Goal: Communication & Community: Answer question/provide support

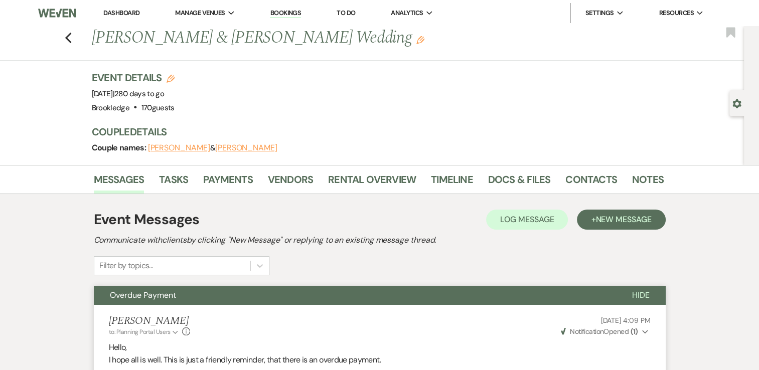
click at [115, 11] on link "Dashboard" at bounding box center [121, 13] width 36 height 9
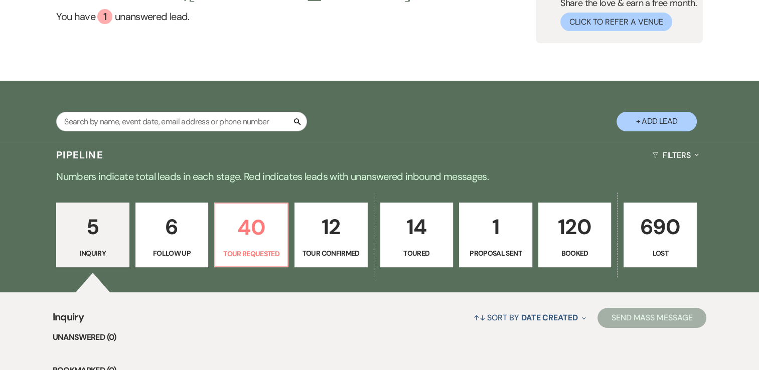
scroll to position [100, 0]
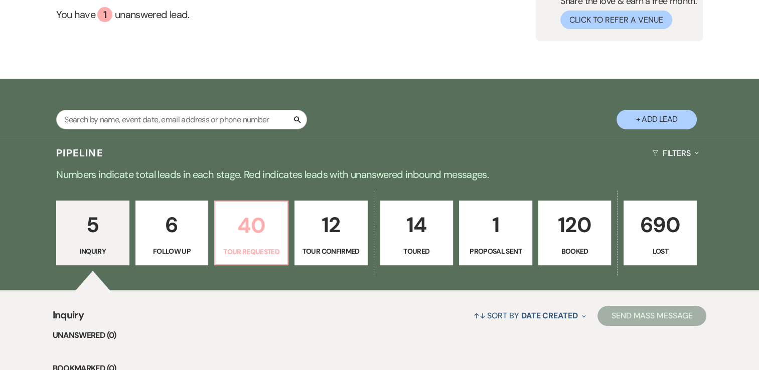
click at [251, 222] on p "40" at bounding box center [251, 226] width 60 height 34
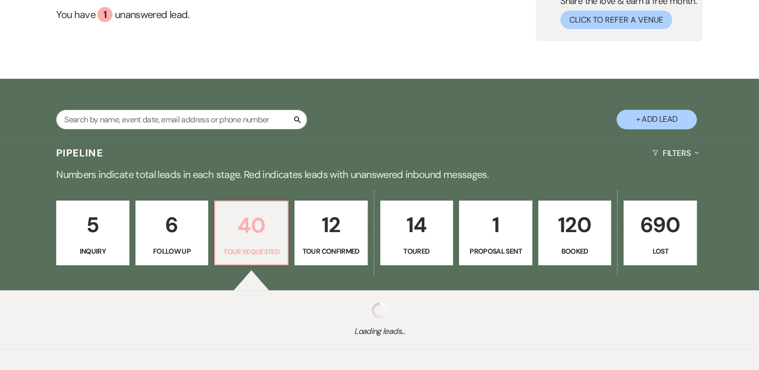
select select "2"
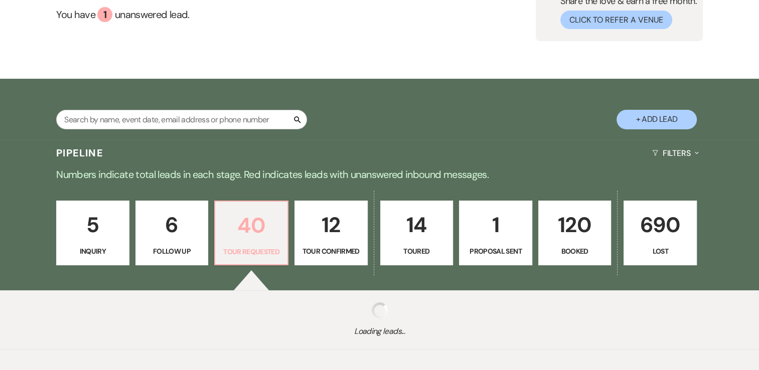
select select "2"
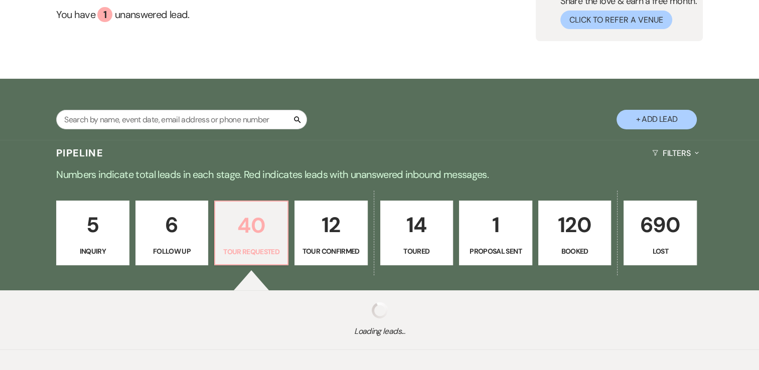
select select "2"
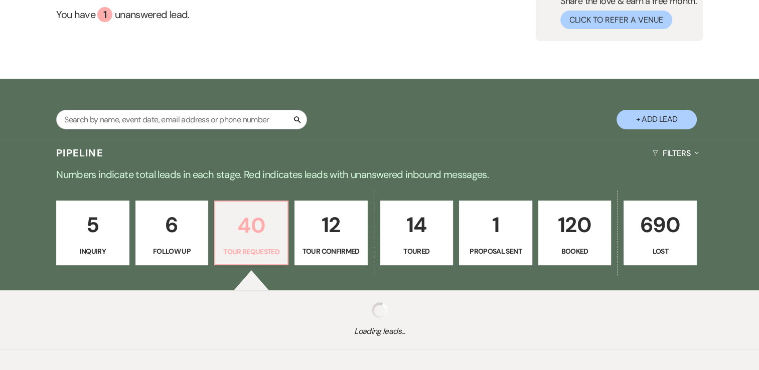
select select "2"
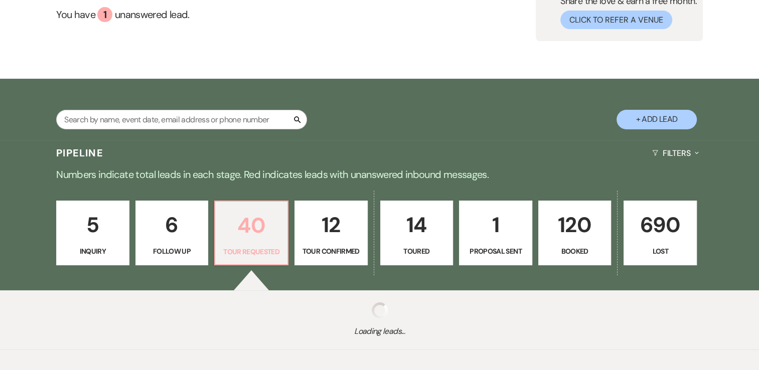
select select "2"
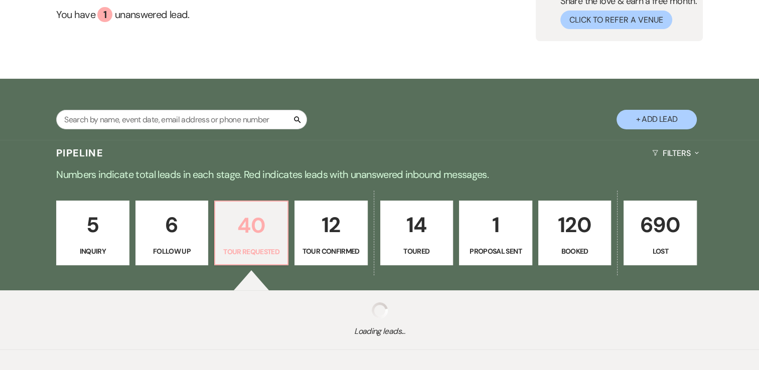
select select "2"
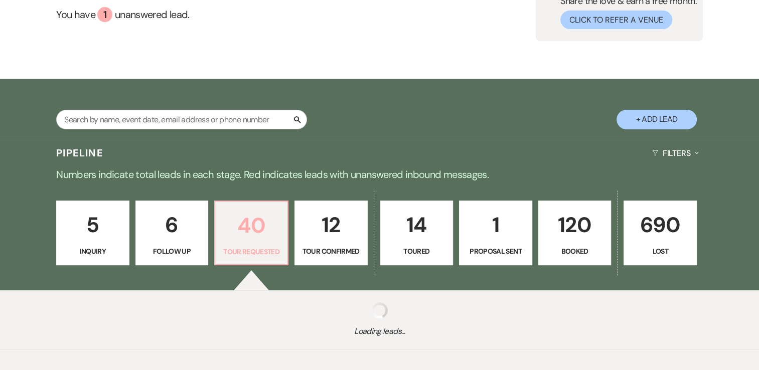
select select "2"
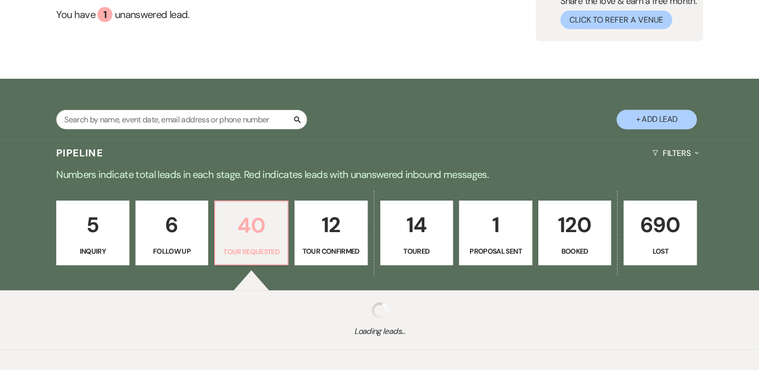
select select "2"
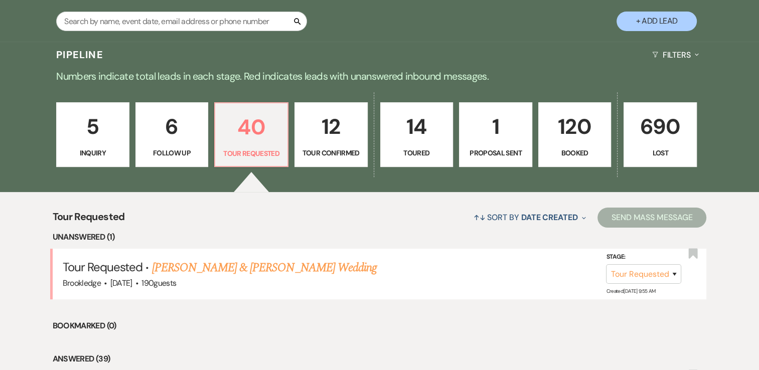
scroll to position [201, 0]
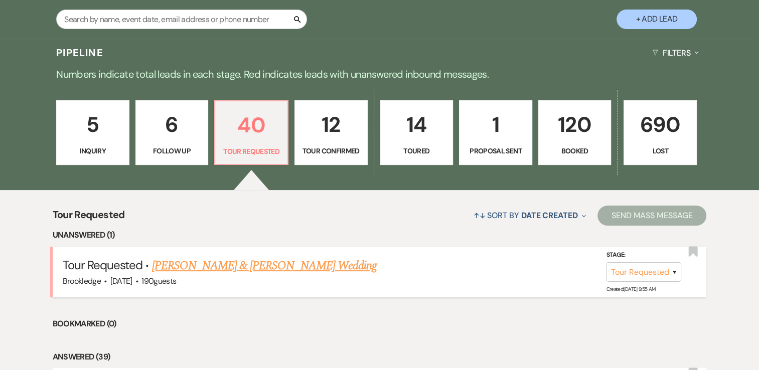
click at [294, 263] on link "[PERSON_NAME] & [PERSON_NAME] Wedding" at bounding box center [264, 266] width 225 height 18
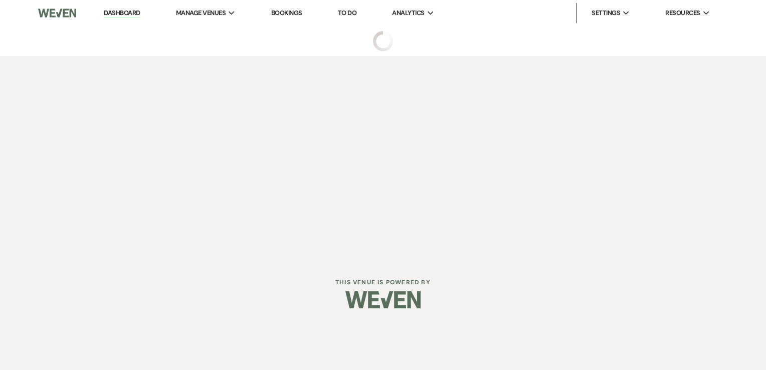
select select "2"
select select "5"
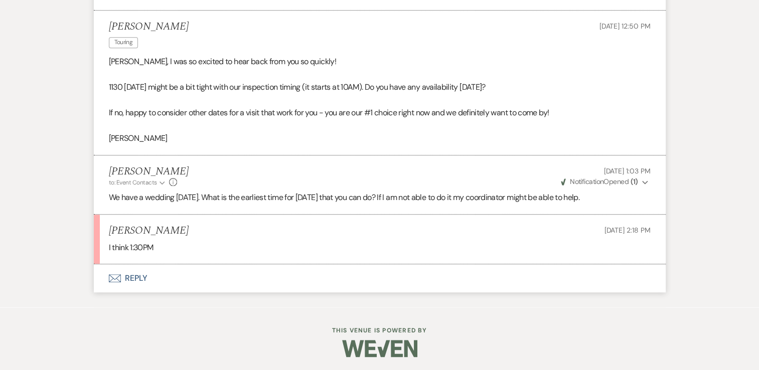
scroll to position [812, 0]
click at [143, 278] on button "Envelope Reply" at bounding box center [380, 277] width 572 height 28
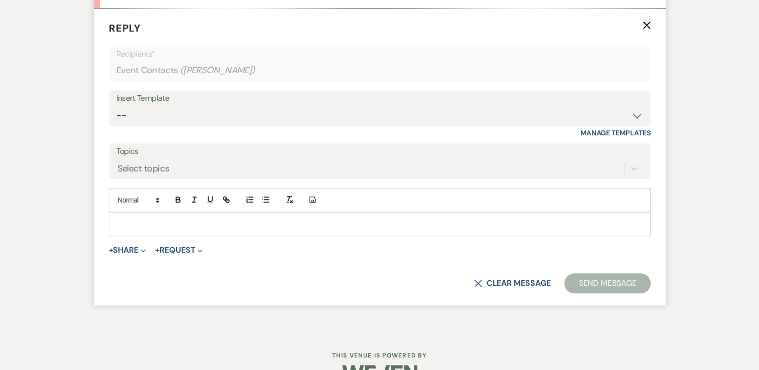
scroll to position [1092, 0]
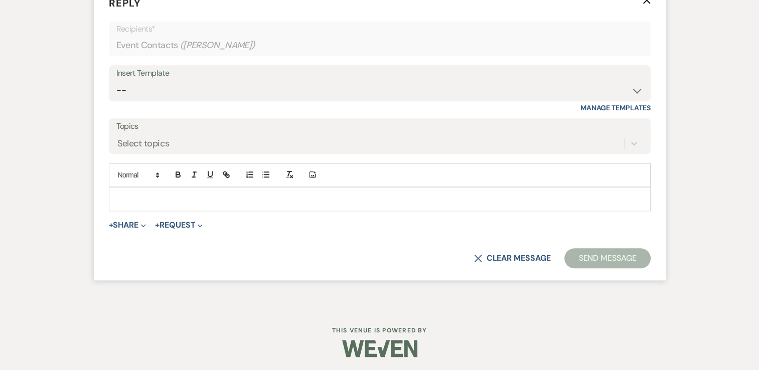
click at [239, 207] on div at bounding box center [379, 199] width 541 height 23
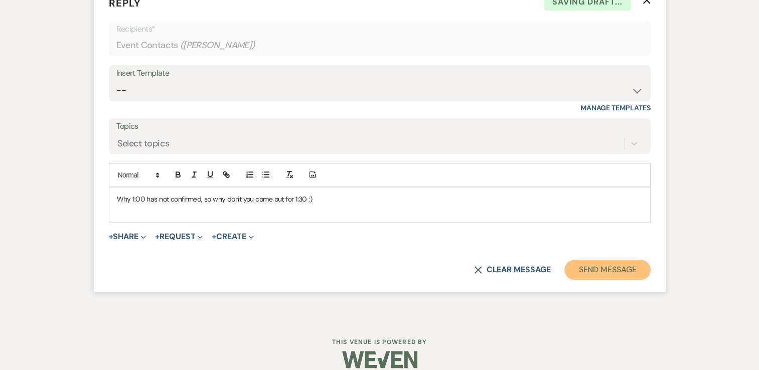
click at [619, 270] on button "Send Message" at bounding box center [607, 270] width 86 height 20
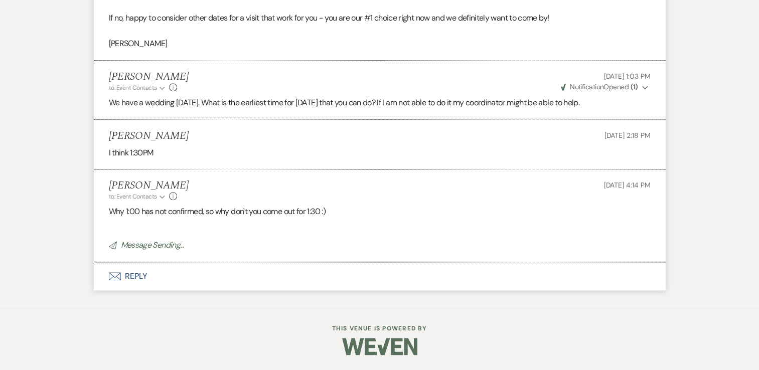
scroll to position [905, 0]
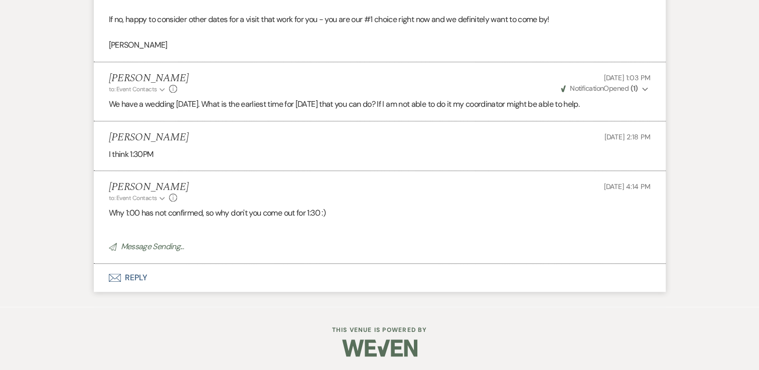
click at [136, 280] on button "Envelope Reply" at bounding box center [380, 278] width 572 height 28
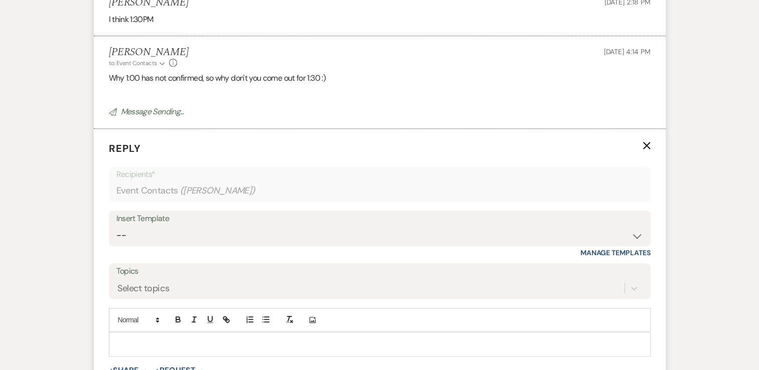
scroll to position [1055, 0]
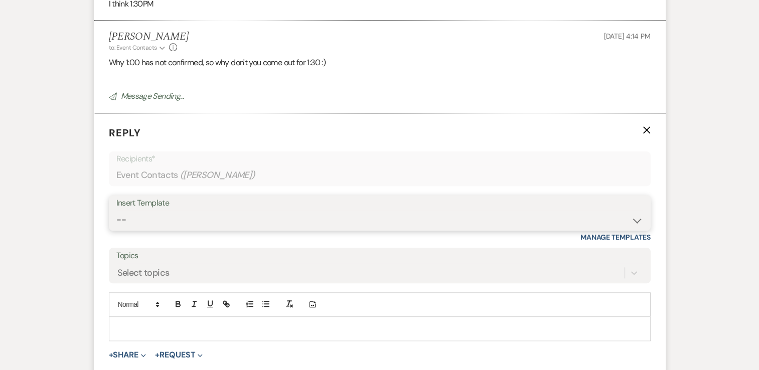
click at [205, 218] on select "-- Weven Planning Portal Introduction (Booked Events) Inquiry Response Welcome …" at bounding box center [379, 220] width 526 height 20
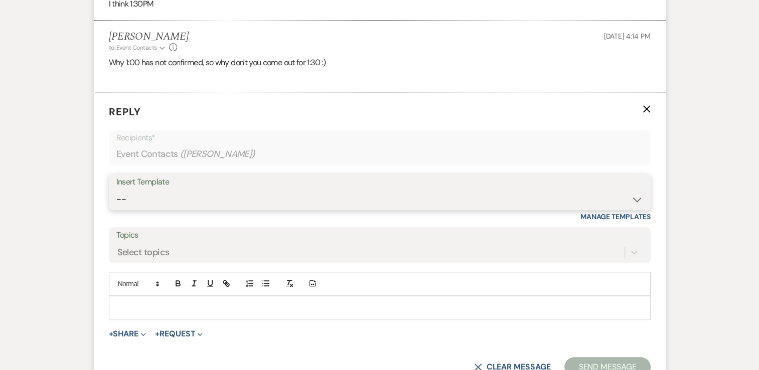
select select "4819"
click at [116, 190] on select "-- Weven Planning Portal Introduction (Booked Events) Inquiry Response Welcome …" at bounding box center [379, 200] width 526 height 20
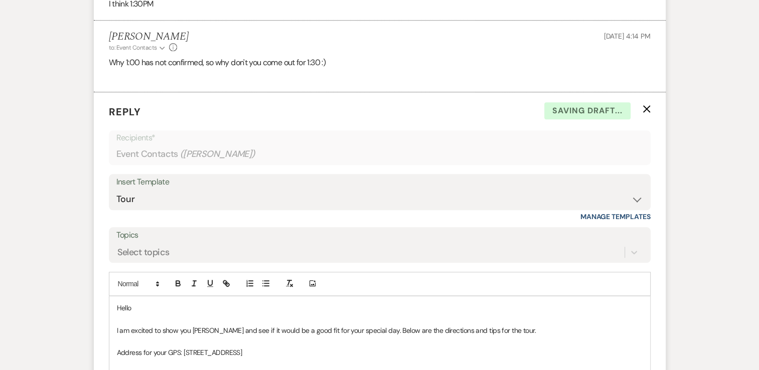
drag, startPoint x: 163, startPoint y: 307, endPoint x: 129, endPoint y: 304, distance: 34.2
click at [129, 304] on p "Hello" at bounding box center [379, 307] width 525 height 11
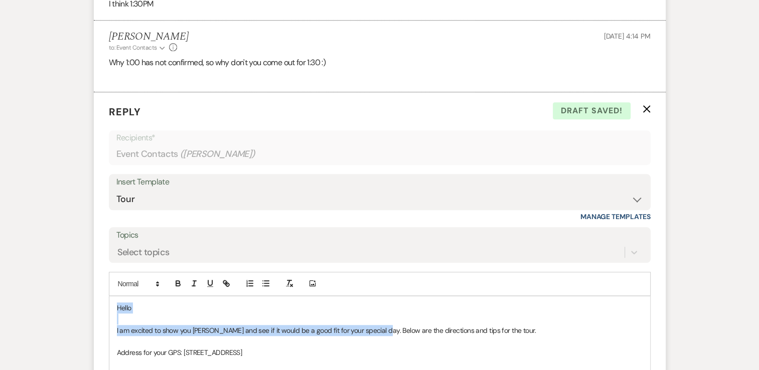
drag, startPoint x: 380, startPoint y: 329, endPoint x: 110, endPoint y: 299, distance: 271.4
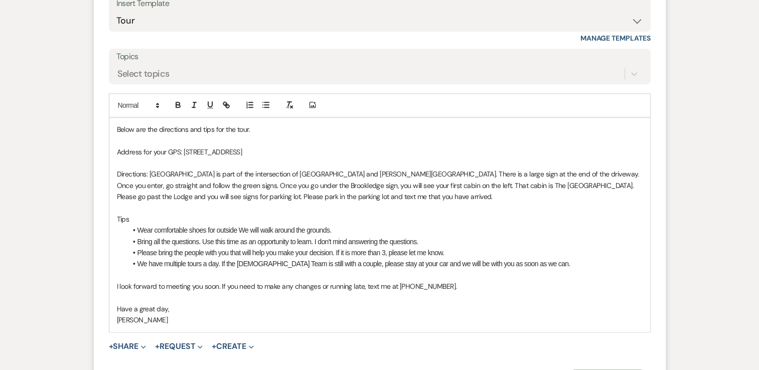
scroll to position [1284, 0]
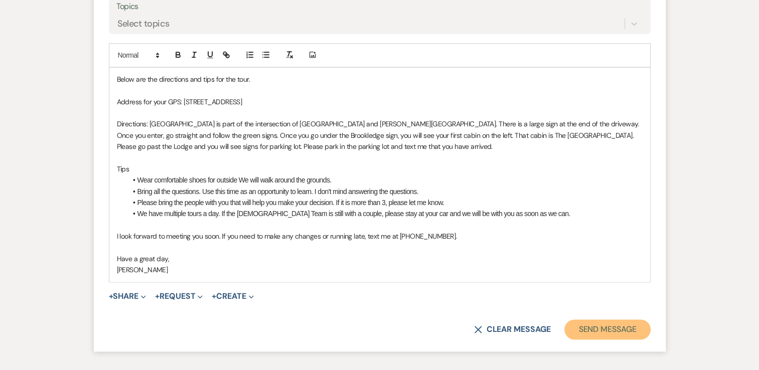
click at [605, 325] on button "Send Message" at bounding box center [607, 329] width 86 height 20
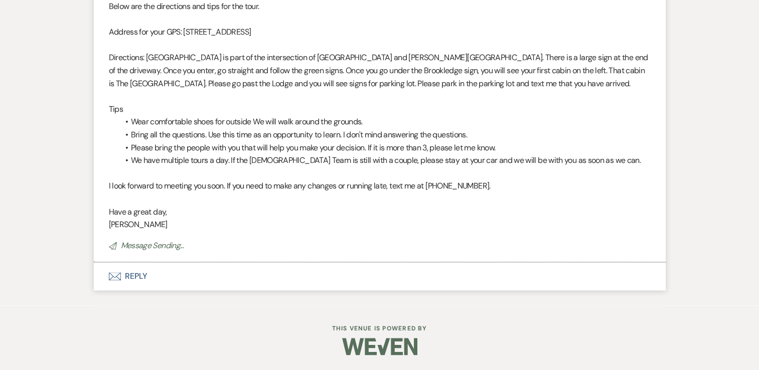
scroll to position [1181, 0]
